Goal: Task Accomplishment & Management: Manage account settings

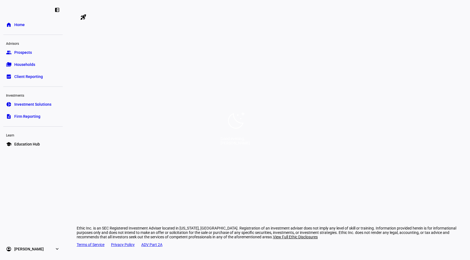
click at [236, 117] on icon at bounding box center [235, 120] width 20 height 20
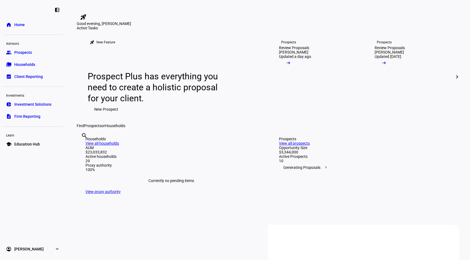
click at [42, 247] on span "[PERSON_NAME]" at bounding box center [28, 248] width 29 height 5
click at [26, 234] on span "My Team" at bounding box center [21, 234] width 15 height 5
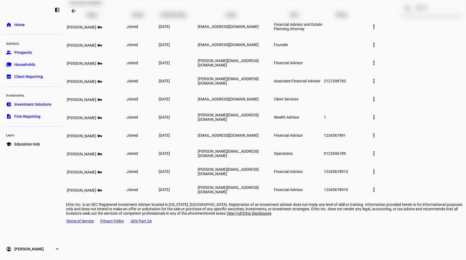
scroll to position [62, 0]
click at [377, 120] on mat-icon "more_vert" at bounding box center [373, 116] width 7 height 7
click at [362, 147] on div at bounding box center [233, 130] width 466 height 260
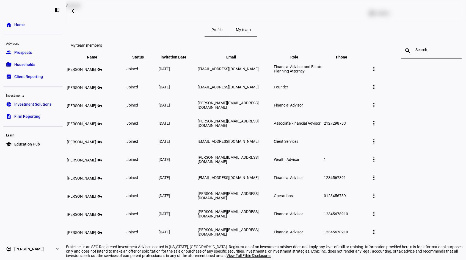
scroll to position [0, 0]
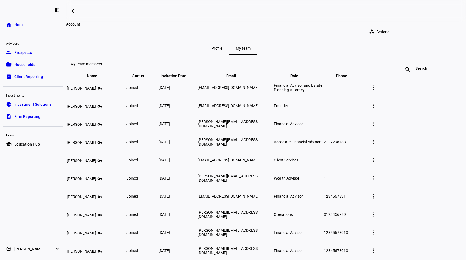
click at [374, 30] on mat-icon "workspaces" at bounding box center [371, 31] width 5 height 5
click at [393, 40] on span "Add team member" at bounding box center [406, 42] width 31 height 4
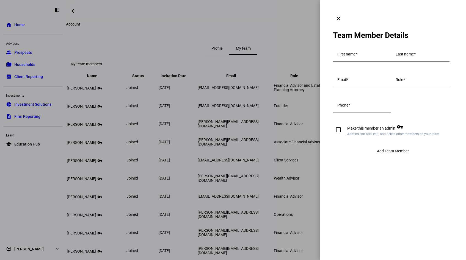
click at [352, 52] on mat-label "First name" at bounding box center [346, 54] width 18 height 4
click at [352, 53] on input "First name" at bounding box center [361, 55] width 49 height 4
type input "Thea"
type input "Westlake"
type input "thea@valuesadded.com"
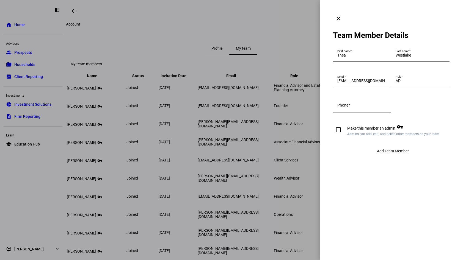
type input "A"
type input "Financial Advisor"
click at [343, 107] on mat-label "Phone" at bounding box center [342, 105] width 11 height 4
click at [343, 109] on input "Phone" at bounding box center [361, 106] width 49 height 4
paste input "(206) 550-4299"
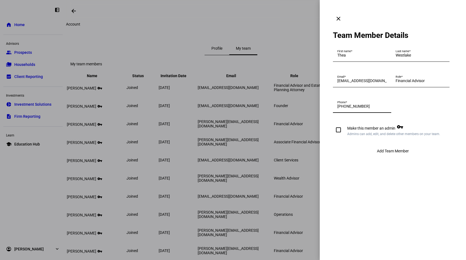
type input "(206) 550-4299"
click at [384, 153] on span "Add Team Member" at bounding box center [393, 151] width 32 height 4
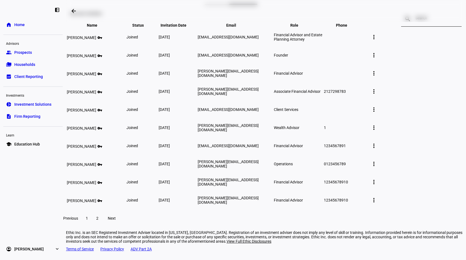
scroll to position [86, 0]
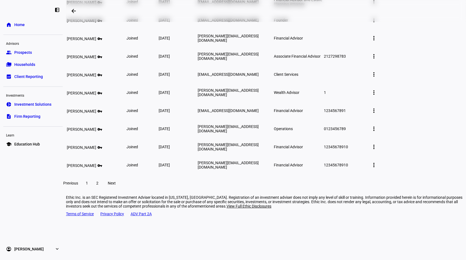
click at [120, 190] on span at bounding box center [112, 183] width 18 height 13
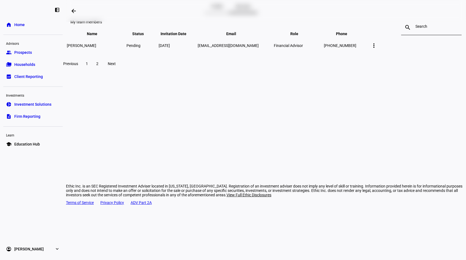
scroll to position [0, 0]
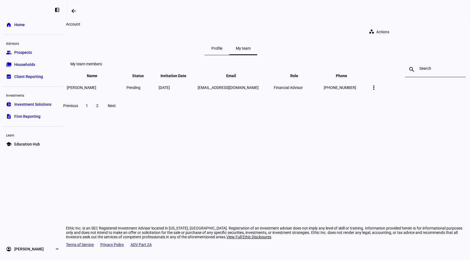
click at [396, 34] on div "Account workspaces Actions" at bounding box center [231, 32] width 330 height 20
click at [374, 29] on mat-icon "workspaces" at bounding box center [371, 31] width 5 height 5
click at [393, 41] on span "Add team member" at bounding box center [408, 42] width 31 height 4
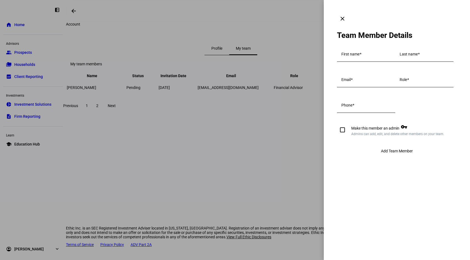
click at [351, 52] on mat-label "First name" at bounding box center [350, 54] width 18 height 4
click at [351, 53] on input "First name" at bounding box center [365, 55] width 49 height 4
type input "Acie"
type input "c"
type input "Clayborne III"
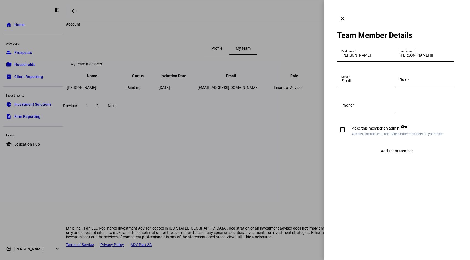
type input "a"
type input "acie@valuesadded.com"
type input "Associate Advisor"
click at [392, 157] on div "Add Team Member" at bounding box center [397, 151] width 120 height 11
click at [391, 109] on input "Phone" at bounding box center [365, 106] width 49 height 4
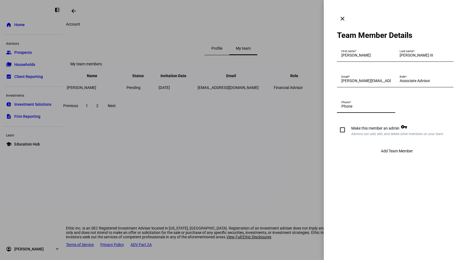
paste input "(202) 599-0915"
type input "(202) 599-0915"
click at [395, 153] on span "Add Team Member" at bounding box center [397, 151] width 32 height 4
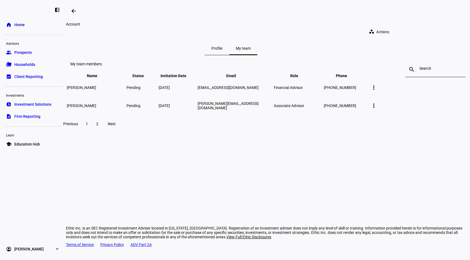
click at [222, 46] on span "Profile" at bounding box center [216, 48] width 11 height 4
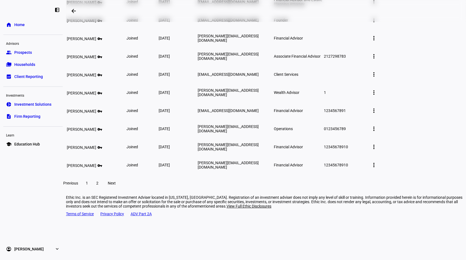
scroll to position [86, 0]
click at [377, 114] on mat-icon "more_vert" at bounding box center [373, 110] width 7 height 7
click at [414, 149] on span "Edit member details" at bounding box center [425, 150] width 34 height 4
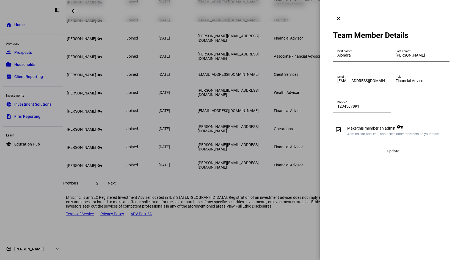
click at [339, 135] on input "Make this member an admin vpn_key Admins can add, edit, and delete other member…" at bounding box center [338, 129] width 11 height 11
checkbox input "false"
click at [387, 153] on span "Update" at bounding box center [392, 151] width 12 height 4
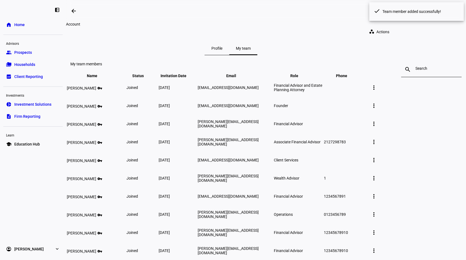
scroll to position [86, 0]
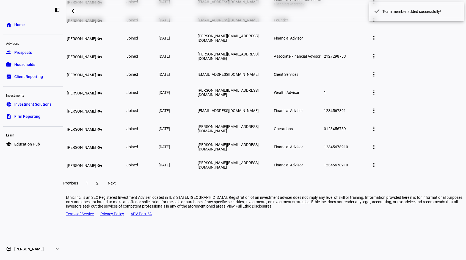
click at [380, 99] on span at bounding box center [373, 92] width 13 height 13
click at [417, 129] on button "Edit member details" at bounding box center [425, 132] width 40 height 13
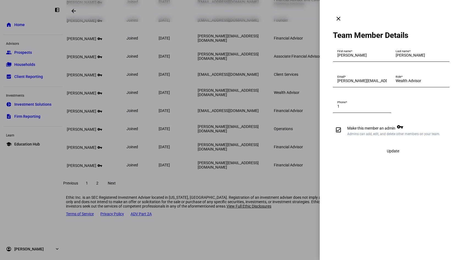
click at [359, 137] on span "Make this member an admin vpn_key Admins can add, edit, and delete other member…" at bounding box center [392, 130] width 95 height 14
click at [344, 135] on input "Make this member an admin vpn_key Admins can add, edit, and delete other member…" at bounding box center [338, 129] width 11 height 11
checkbox input "false"
click at [394, 153] on span "Update" at bounding box center [392, 151] width 12 height 4
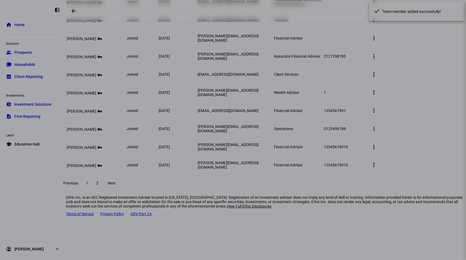
scroll to position [86, 0]
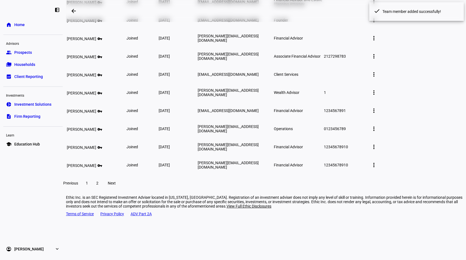
click at [380, 63] on span at bounding box center [373, 56] width 13 height 13
click at [412, 97] on span "Edit member details" at bounding box center [425, 96] width 34 height 4
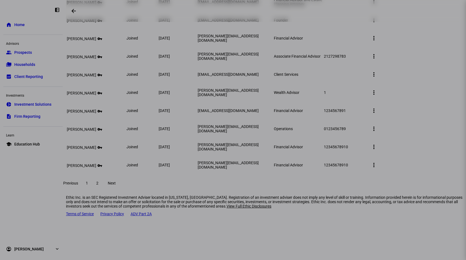
scroll to position [0, 0]
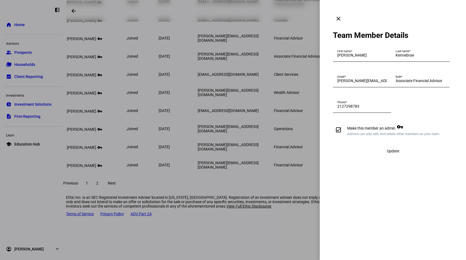
click at [360, 157] on form "First name [PERSON_NAME] Last name Kennebrae Email [PERSON_NAME][EMAIL_ADDRESS]…" at bounding box center [393, 101] width 120 height 110
click at [339, 135] on input "Make this member an admin vpn_key Admins can add, edit, and delete other member…" at bounding box center [338, 129] width 11 height 11
checkbox input "false"
click at [391, 153] on span "Update" at bounding box center [392, 151] width 12 height 4
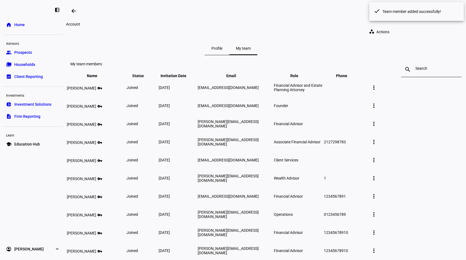
scroll to position [86, 0]
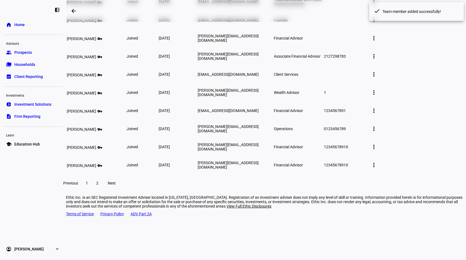
click at [377, 41] on mat-icon "more_vert" at bounding box center [373, 38] width 7 height 7
click at [410, 76] on span "Edit member details" at bounding box center [425, 78] width 34 height 4
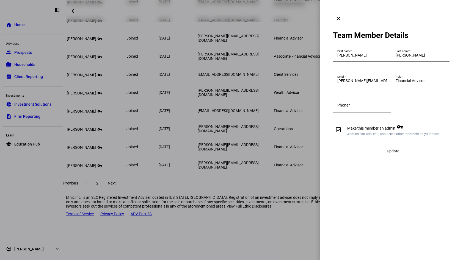
click at [340, 135] on input "Make this member an admin vpn_key Admins can add, edit, and delete other member…" at bounding box center [338, 129] width 11 height 11
checkbox input "false"
click at [394, 157] on div "Update" at bounding box center [393, 151] width 120 height 11
click at [341, 15] on mat-icon "clear" at bounding box center [338, 18] width 7 height 7
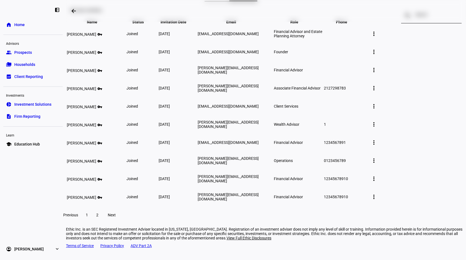
scroll to position [86, 0]
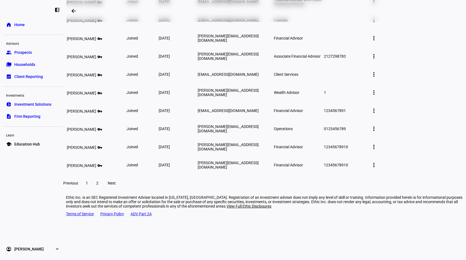
click at [377, 150] on mat-icon "more_vert" at bounding box center [373, 147] width 7 height 7
click at [413, 180] on button "Edit member details" at bounding box center [425, 184] width 40 height 13
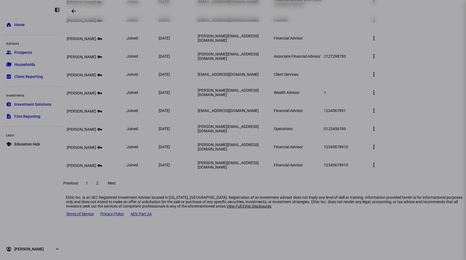
scroll to position [0, 0]
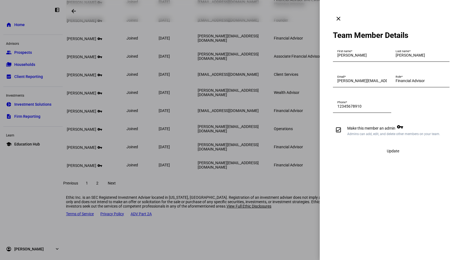
click at [371, 137] on span "Make this member an admin vpn_key Admins can add, edit, and delete other member…" at bounding box center [392, 130] width 95 height 14
click at [344, 135] on input "Make this member an admin vpn_key Admins can add, edit, and delete other member…" at bounding box center [338, 129] width 11 height 11
checkbox input "false"
click at [396, 153] on span "Update" at bounding box center [392, 151] width 12 height 4
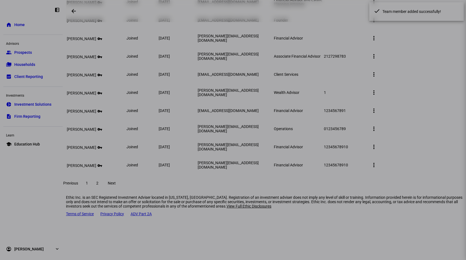
scroll to position [86, 0]
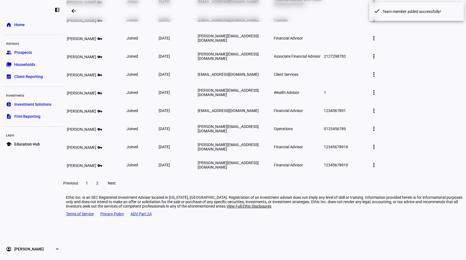
click at [377, 168] on mat-icon "more_vert" at bounding box center [373, 165] width 7 height 7
click at [413, 204] on span "Edit member details" at bounding box center [425, 203] width 34 height 4
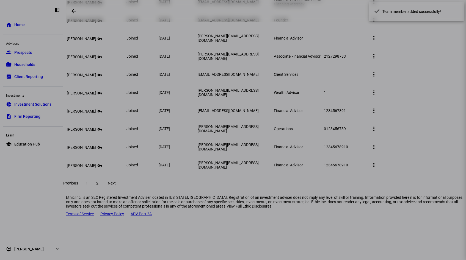
scroll to position [0, 0]
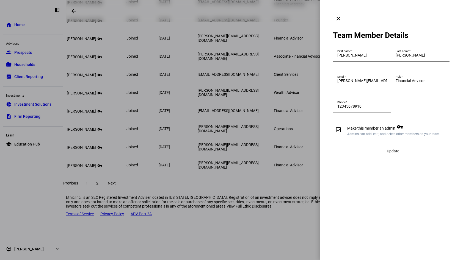
click at [376, 137] on span "Make this member an admin vpn_key Admins can add, edit, and delete other member…" at bounding box center [392, 130] width 95 height 14
click at [344, 135] on input "Make this member an admin vpn_key Admins can add, edit, and delete other member…" at bounding box center [338, 129] width 11 height 11
checkbox input "false"
click at [391, 153] on span "Update" at bounding box center [392, 151] width 12 height 4
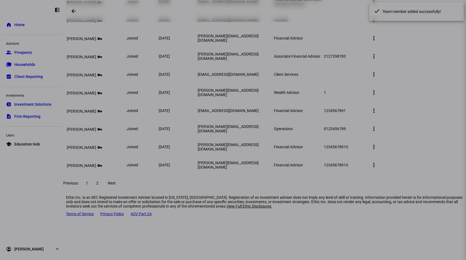
scroll to position [86, 0]
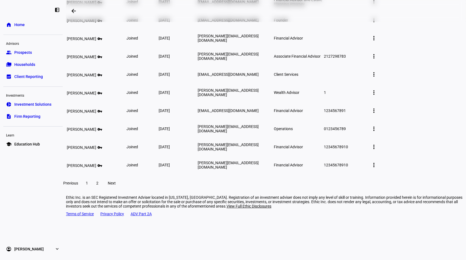
click at [377, 132] on mat-icon "more_vert" at bounding box center [373, 129] width 7 height 7
click at [414, 162] on button "Edit member details" at bounding box center [425, 167] width 40 height 13
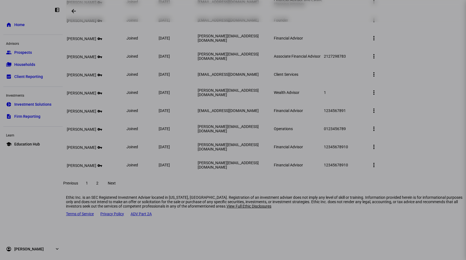
scroll to position [0, 0]
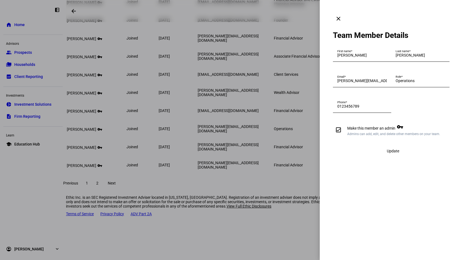
click at [341, 15] on mat-icon "clear" at bounding box center [338, 18] width 7 height 7
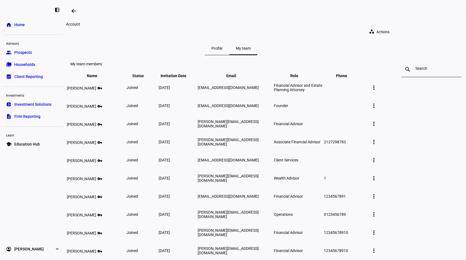
scroll to position [86, 0]
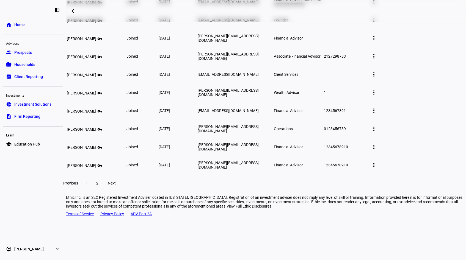
click at [377, 41] on mat-icon "more_vert" at bounding box center [373, 38] width 7 height 7
click at [410, 71] on div "Edit member details Delete member" at bounding box center [425, 84] width 40 height 31
click at [388, 65] on td "more_vert" at bounding box center [378, 57] width 21 height 18
click at [377, 41] on mat-icon "more_vert" at bounding box center [373, 38] width 7 height 7
click at [410, 77] on span "Edit member details" at bounding box center [425, 78] width 34 height 4
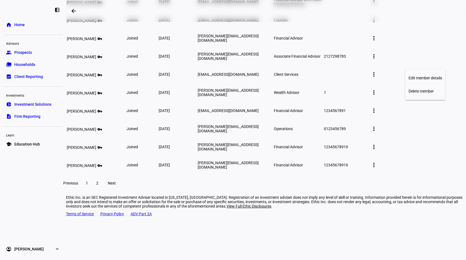
scroll to position [0, 0]
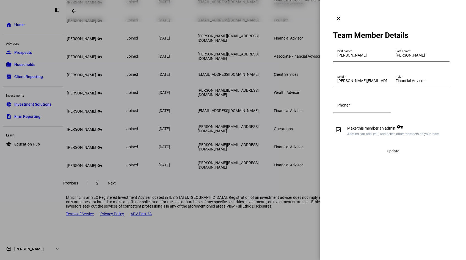
click at [341, 15] on mat-icon "clear" at bounding box center [338, 18] width 7 height 7
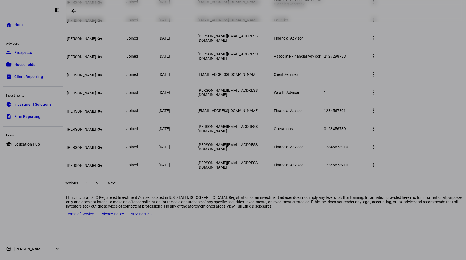
scroll to position [86, 0]
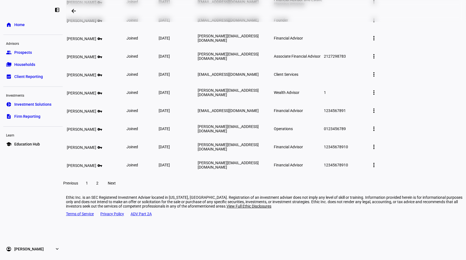
click at [27, 115] on span "Firm Reporting" at bounding box center [27, 116] width 26 height 5
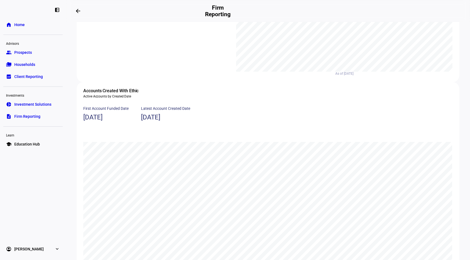
scroll to position [375, 0]
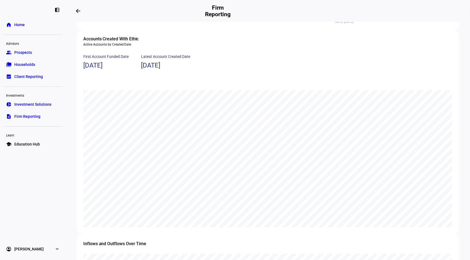
click at [27, 105] on span "Investment Solutions" at bounding box center [32, 104] width 37 height 5
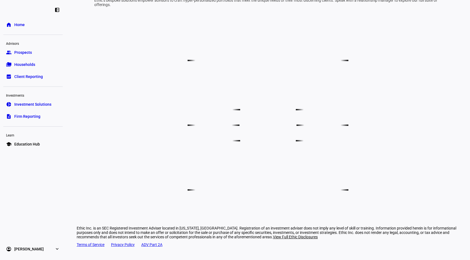
scroll to position [364, 0]
click at [29, 73] on link "bid_landscape Client Reporting" at bounding box center [32, 76] width 59 height 11
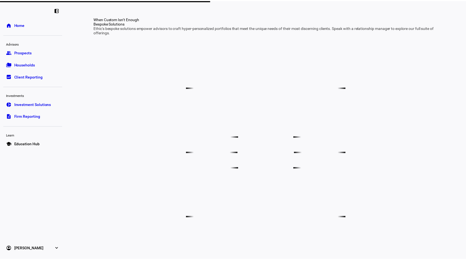
scroll to position [337, 0]
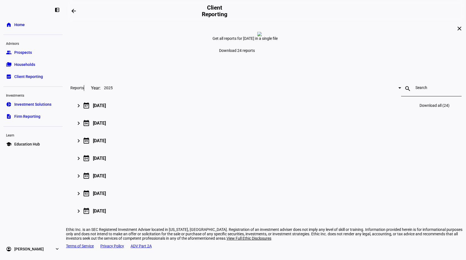
click at [82, 109] on mat-icon "keyboard_arrow_right" at bounding box center [78, 105] width 7 height 7
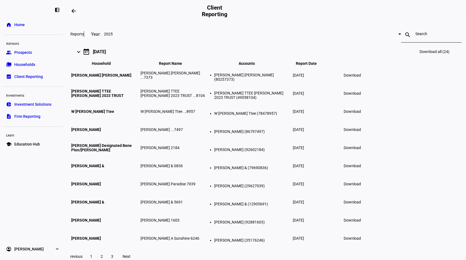
scroll to position [54, 0]
click at [131, 77] on span "[PERSON_NAME] [PERSON_NAME]" at bounding box center [101, 75] width 60 height 4
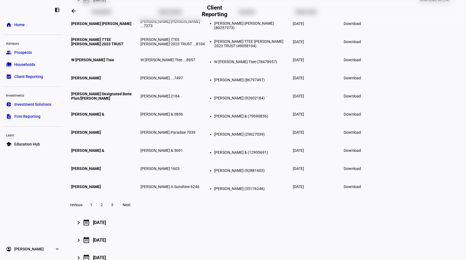
scroll to position [0, 0]
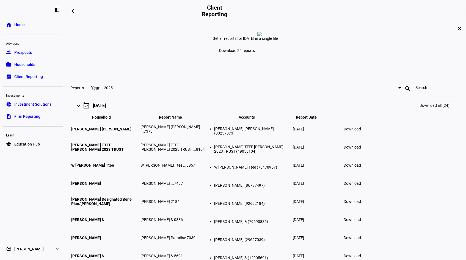
click at [39, 66] on link "folder_copy Households" at bounding box center [32, 64] width 59 height 11
